Goal: Information Seeking & Learning: Find specific fact

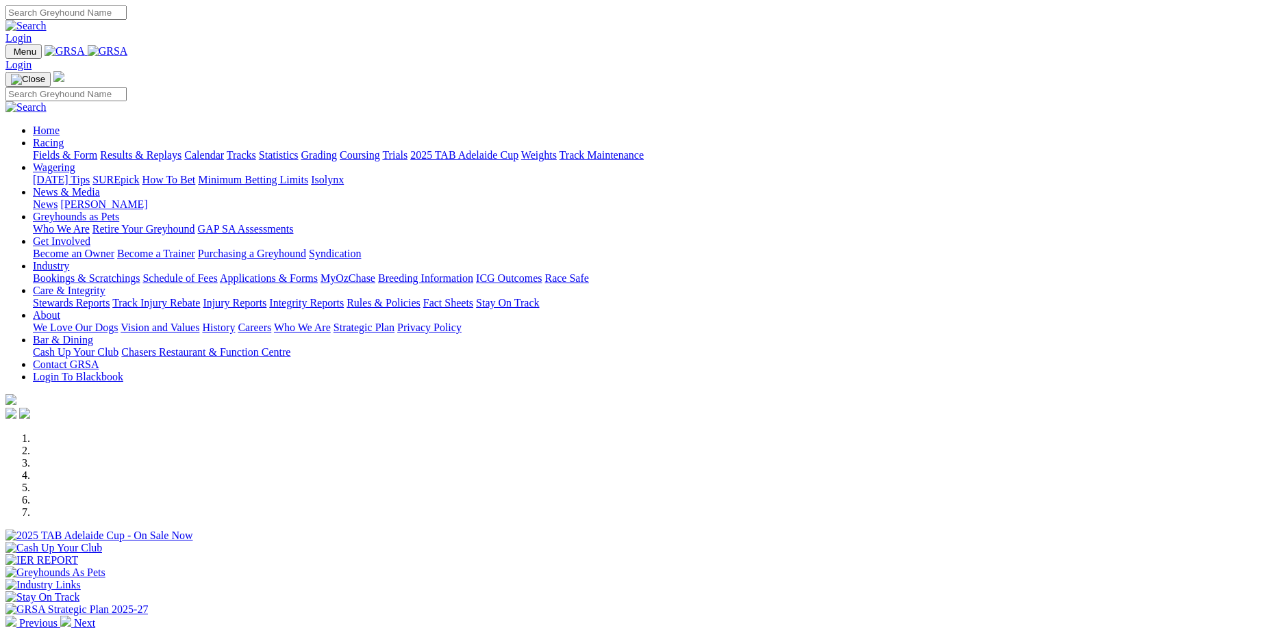
scroll to position [205, 0]
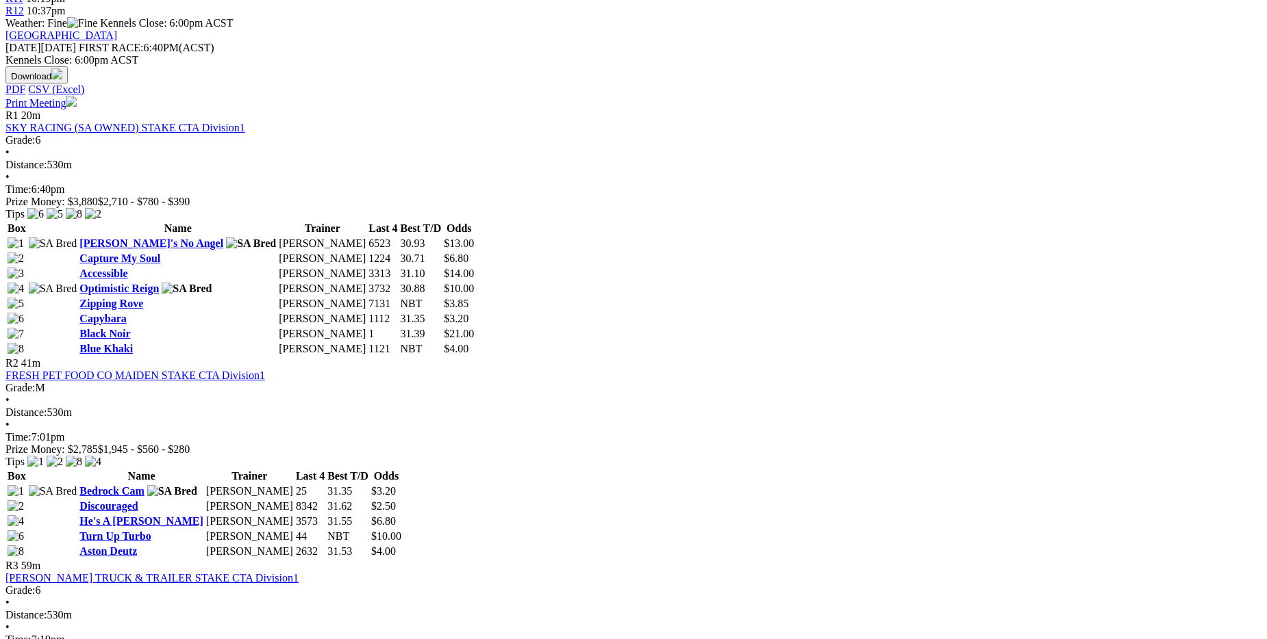
scroll to position [616, 0]
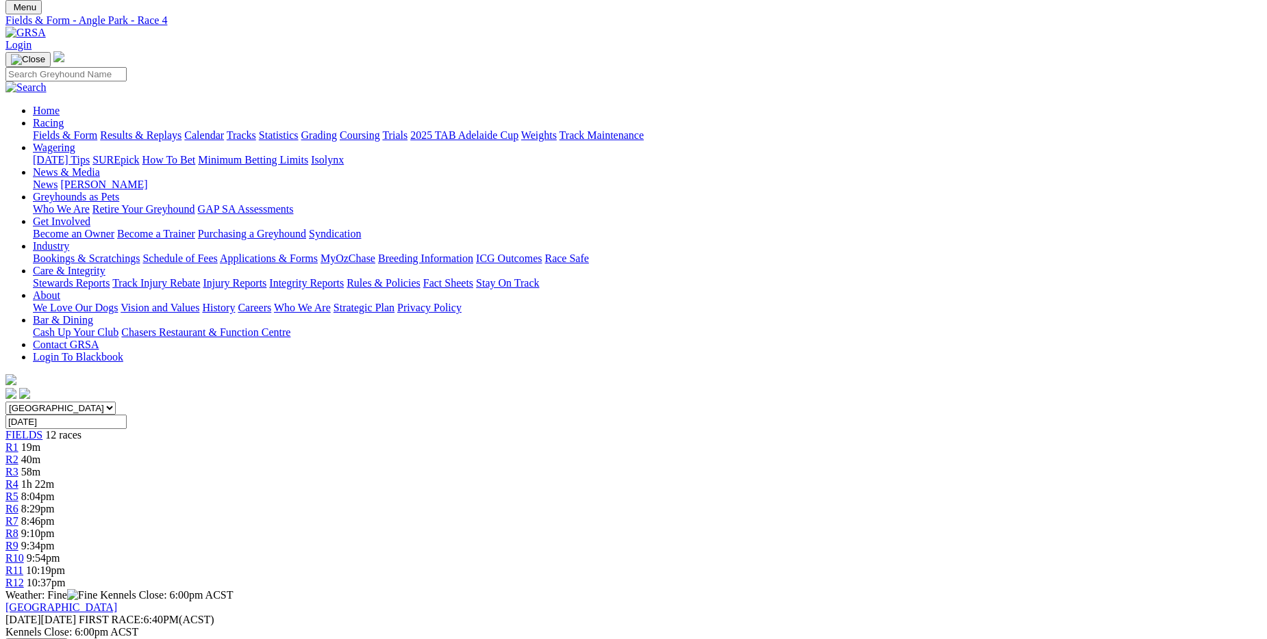
scroll to position [68, 0]
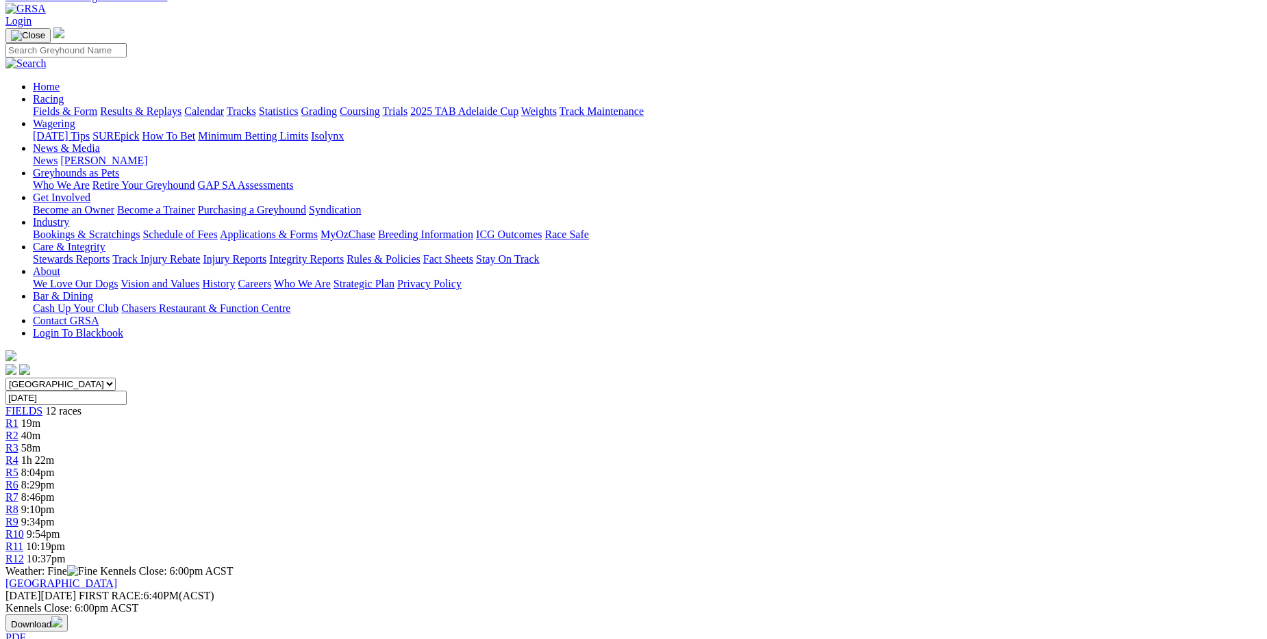
click at [97, 105] on link "Fields & Form" at bounding box center [65, 111] width 64 height 12
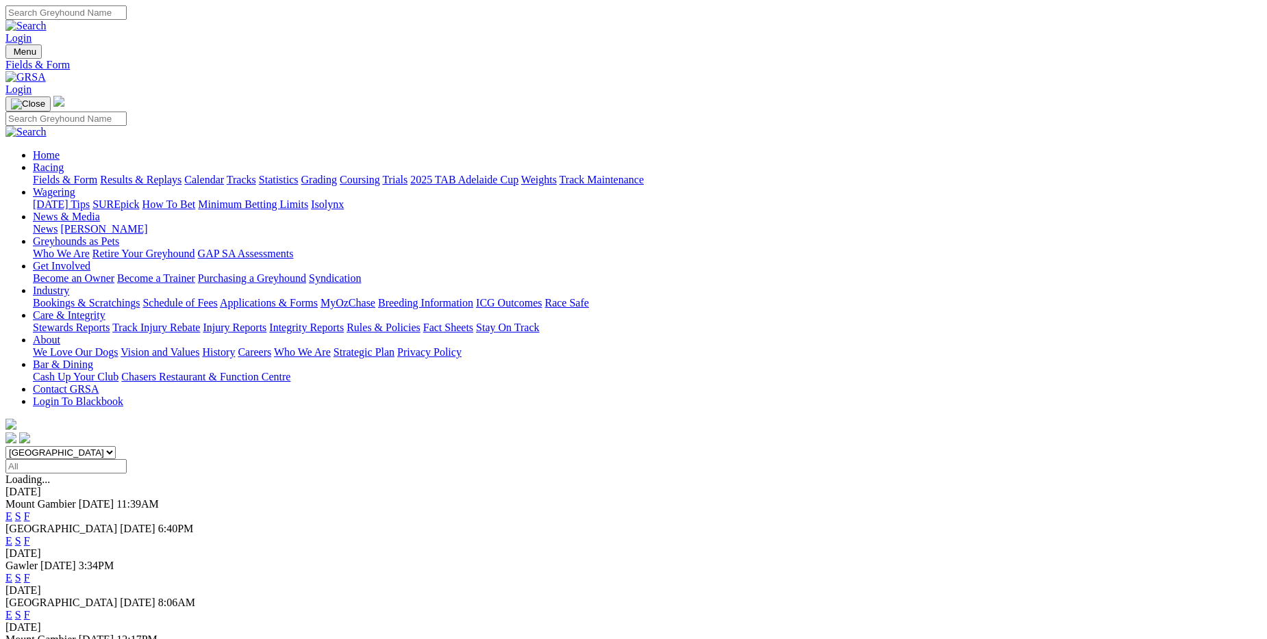
click at [30, 535] on link "F" at bounding box center [27, 541] width 6 height 12
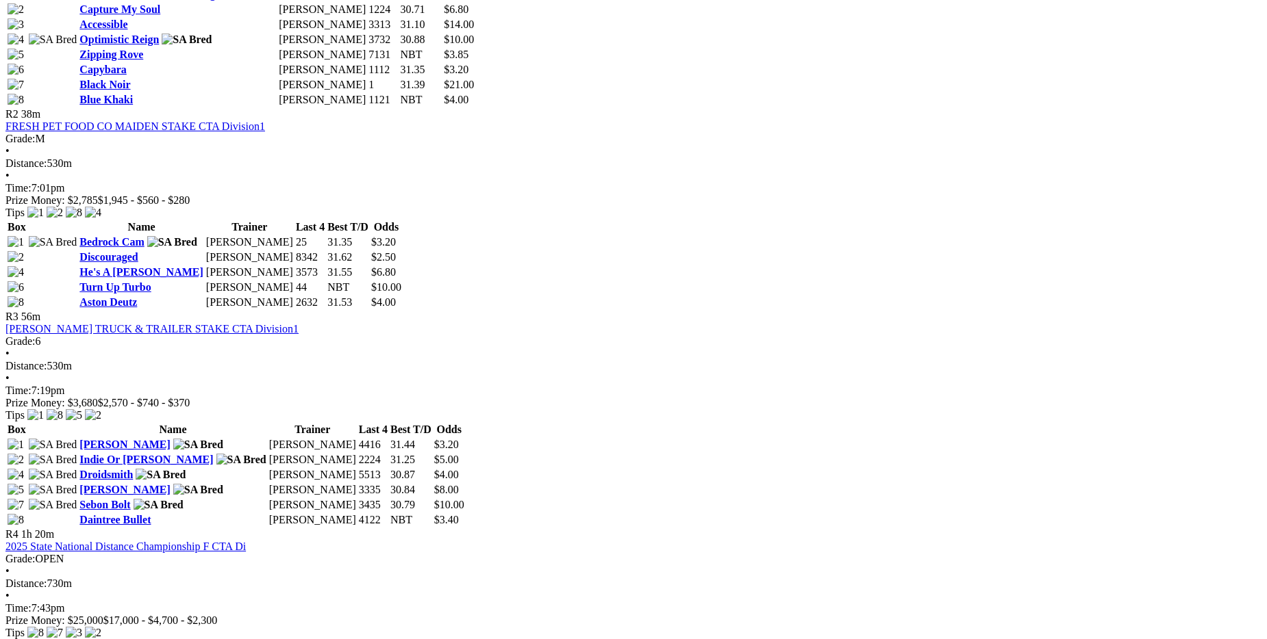
scroll to position [890, 0]
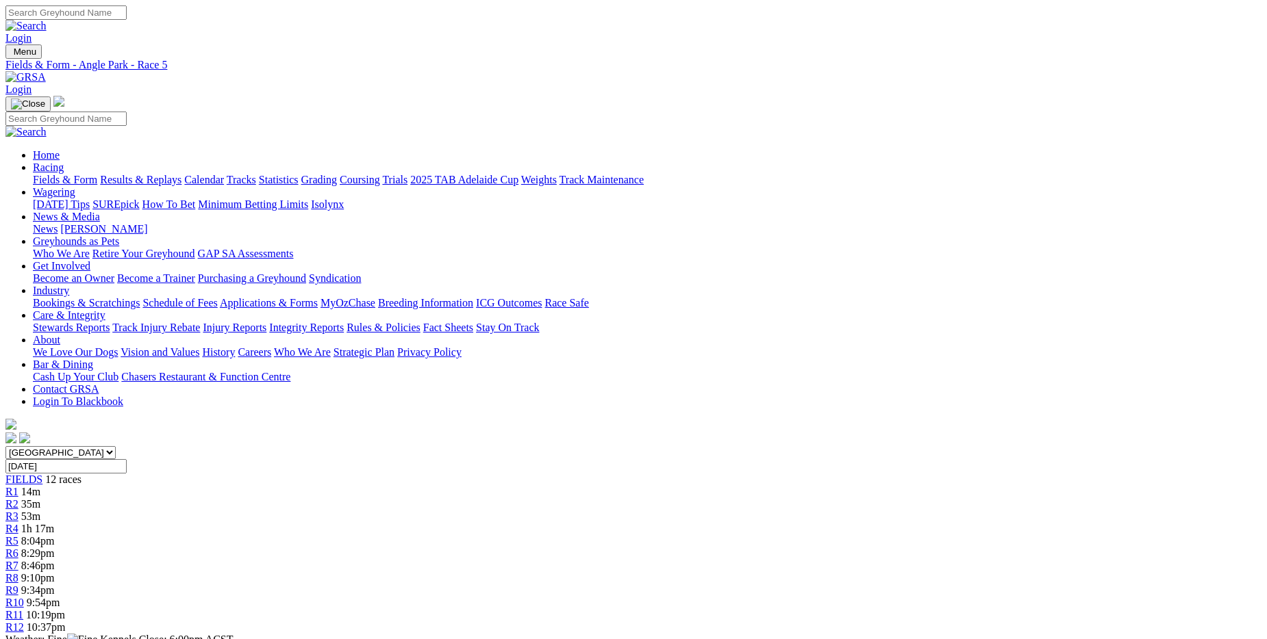
click at [18, 523] on span "R4" at bounding box center [11, 529] width 13 height 12
